Goal: Task Accomplishment & Management: Complete application form

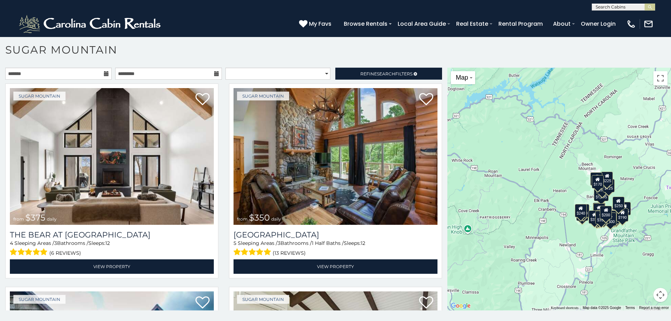
scroll to position [2383, 0]
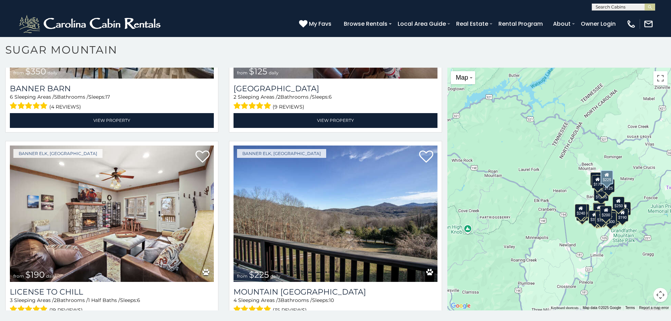
click at [303, 174] on img at bounding box center [336, 214] width 204 height 137
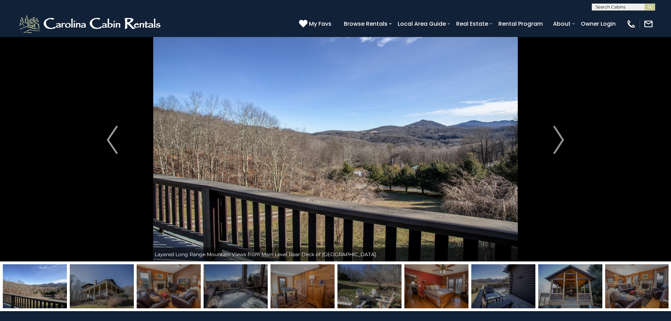
scroll to position [30, 0]
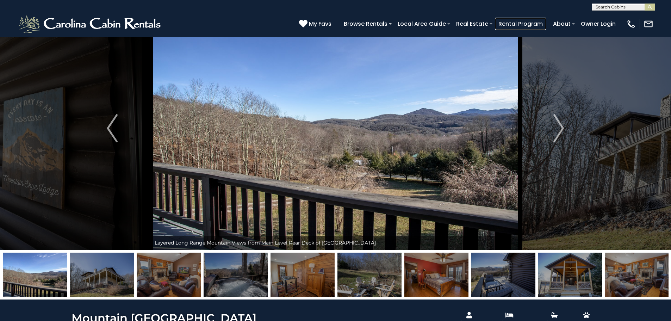
click at [516, 28] on link "Rental Program" at bounding box center [520, 24] width 51 height 12
